Goal: Task Accomplishment & Management: Manage account settings

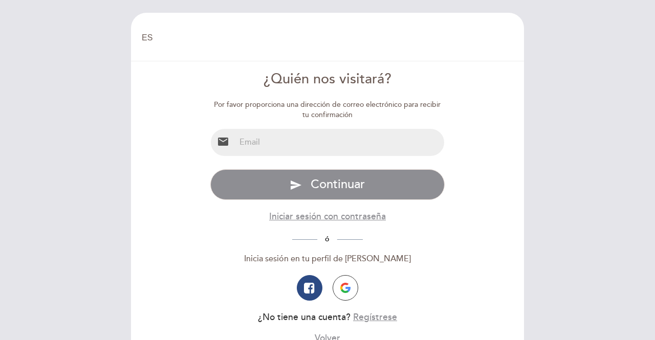
select select "es"
type input "[PERSON_NAME][EMAIL_ADDRESS][PERSON_NAME][DOMAIN_NAME]"
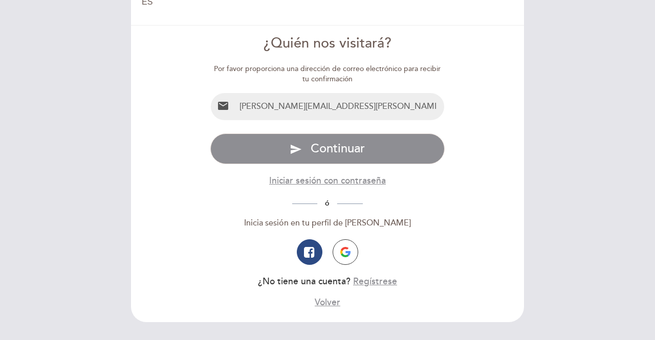
scroll to position [68, 0]
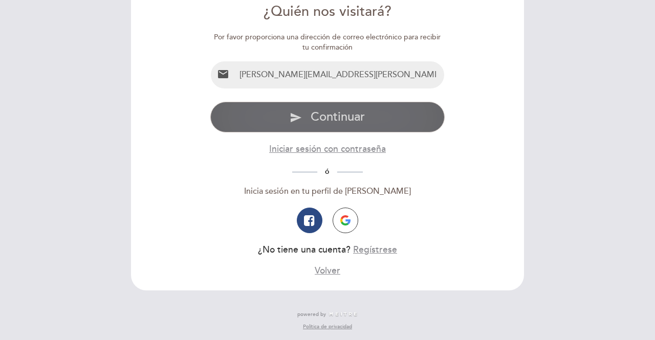
click at [354, 122] on span "Continuar" at bounding box center [338, 116] width 54 height 15
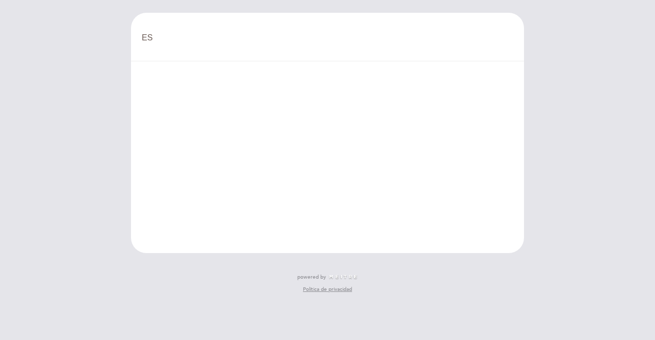
scroll to position [0, 0]
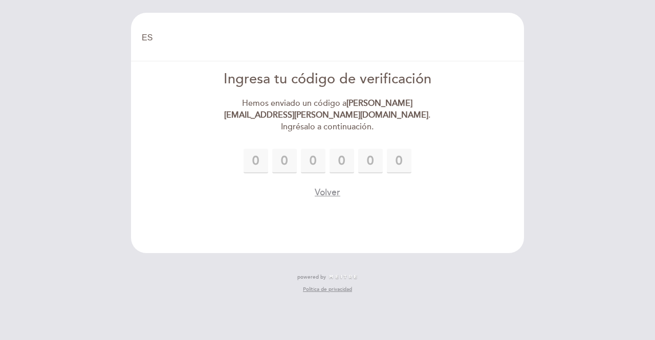
type input "3"
type input "0"
type input "6"
type input "0"
type input "1"
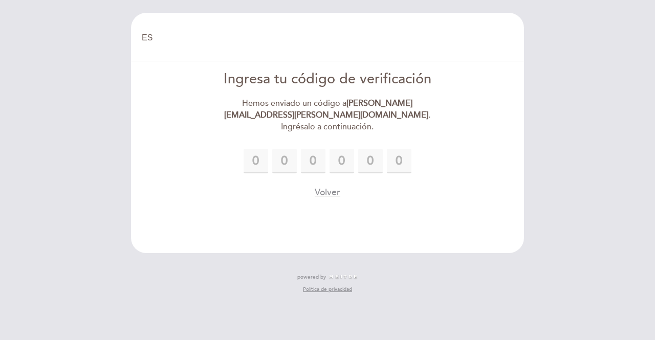
type input "2"
